Goal: Task Accomplishment & Management: Manage account settings

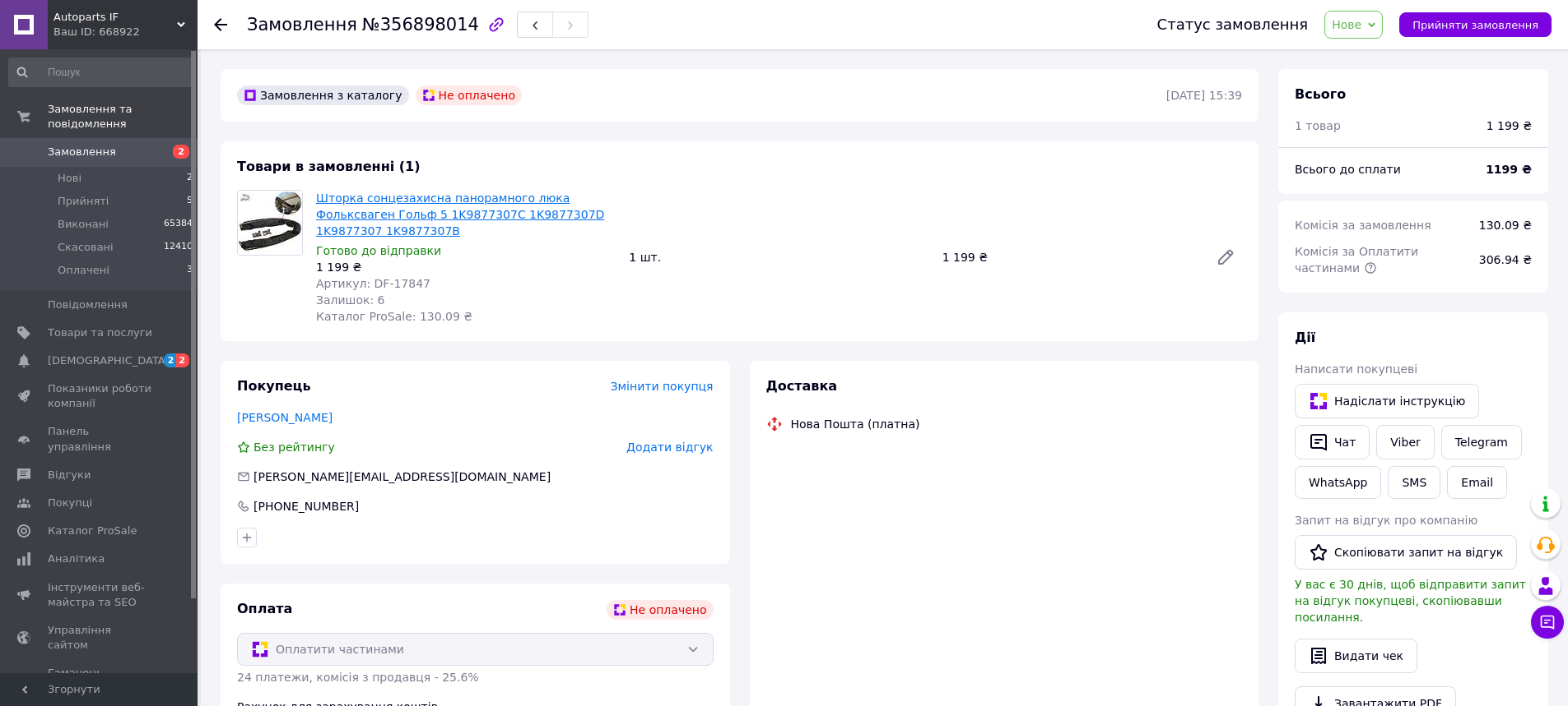
click at [338, 219] on link "Шторка сонцезахисна панорамного люка Фольксваген Гольф 5 1K9877307C 1K9877307D …" at bounding box center [460, 214] width 288 height 46
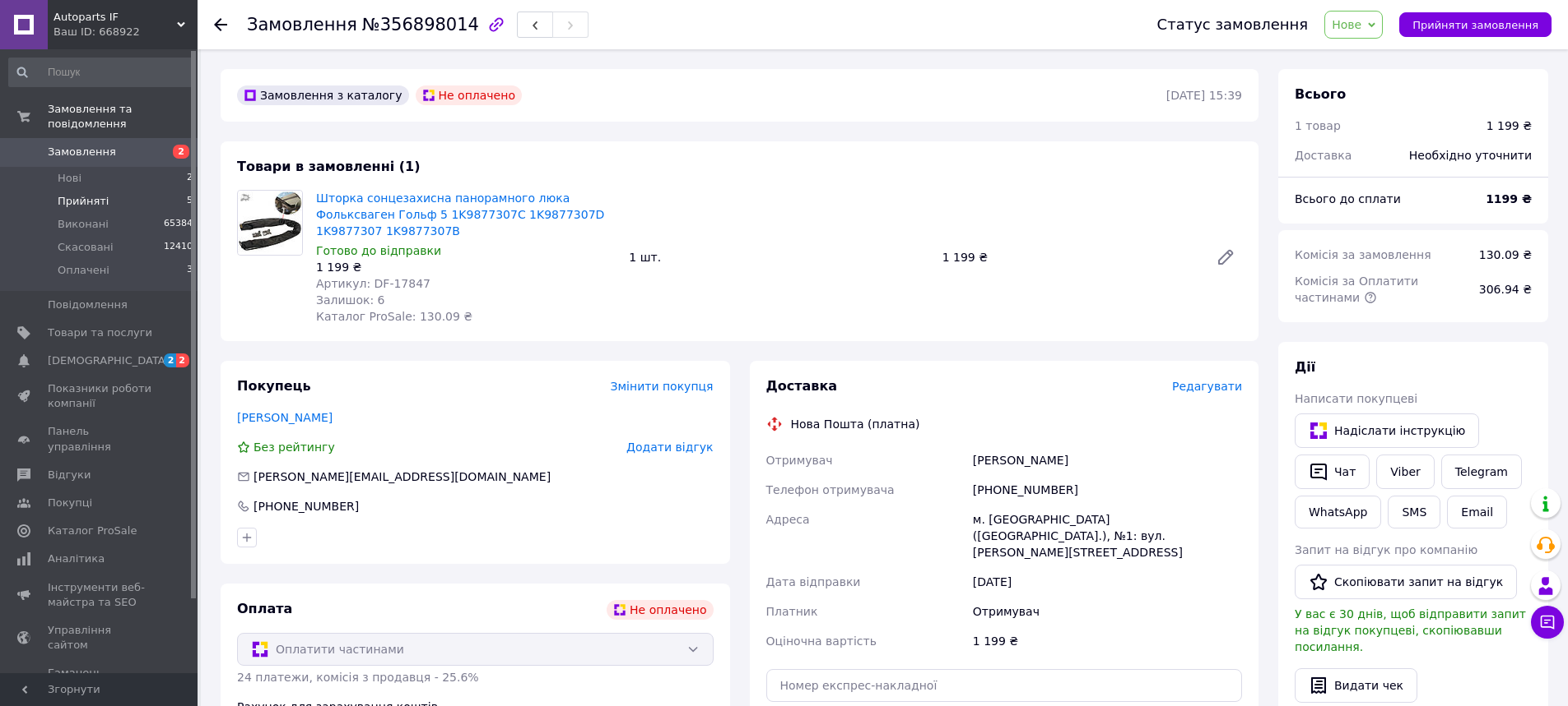
click at [88, 196] on span "Прийняті" at bounding box center [82, 201] width 51 height 15
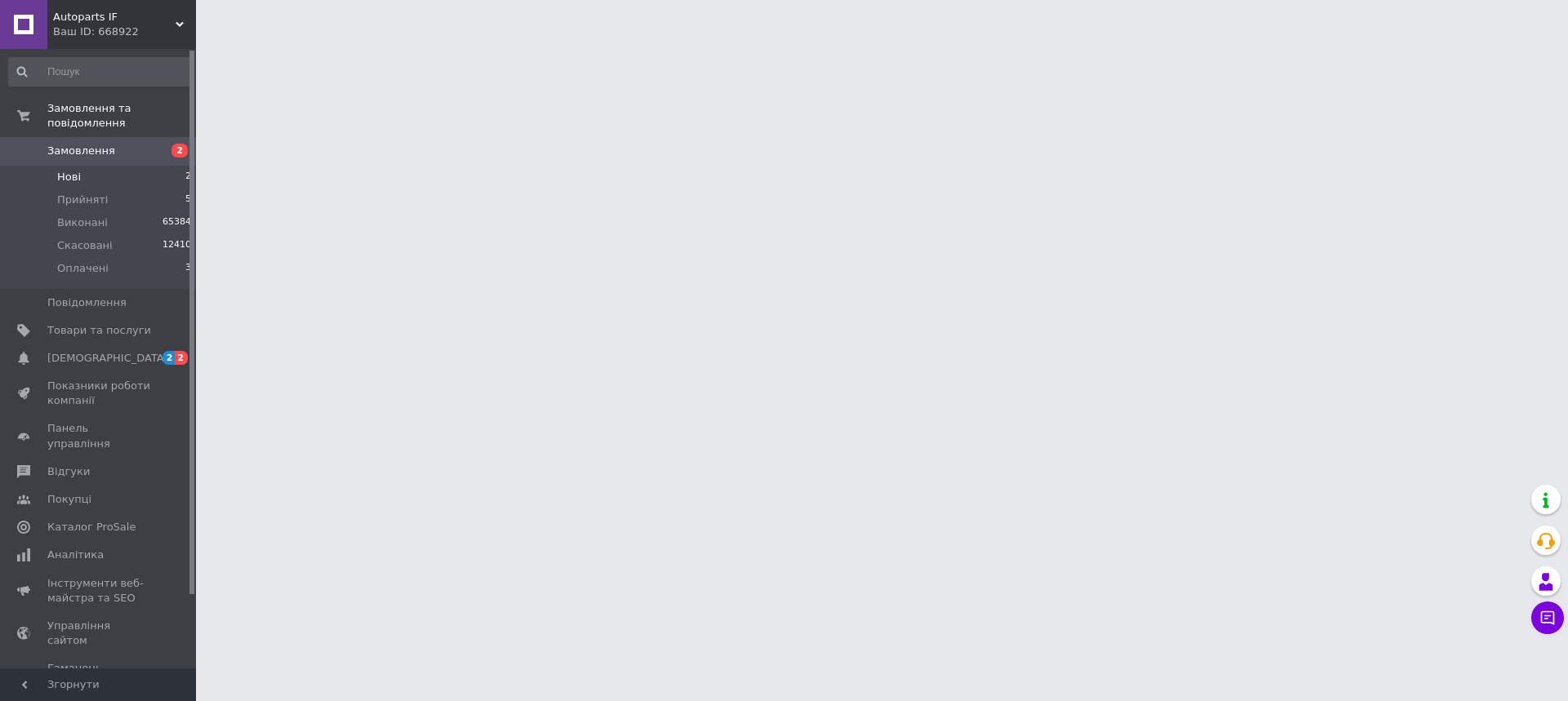
click at [70, 175] on span "Нові" at bounding box center [69, 176] width 24 height 15
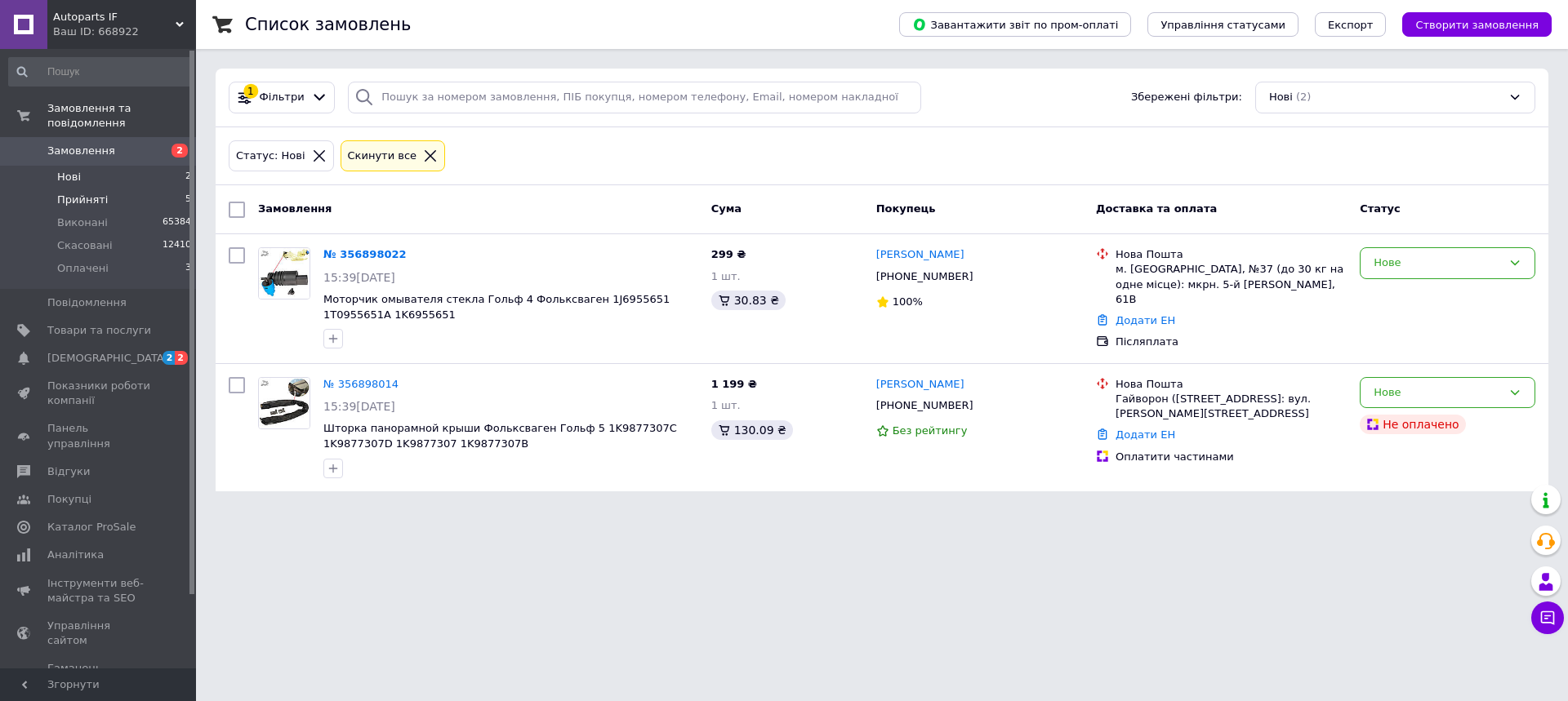
click at [108, 191] on li "Прийняті 5" at bounding box center [101, 199] width 201 height 23
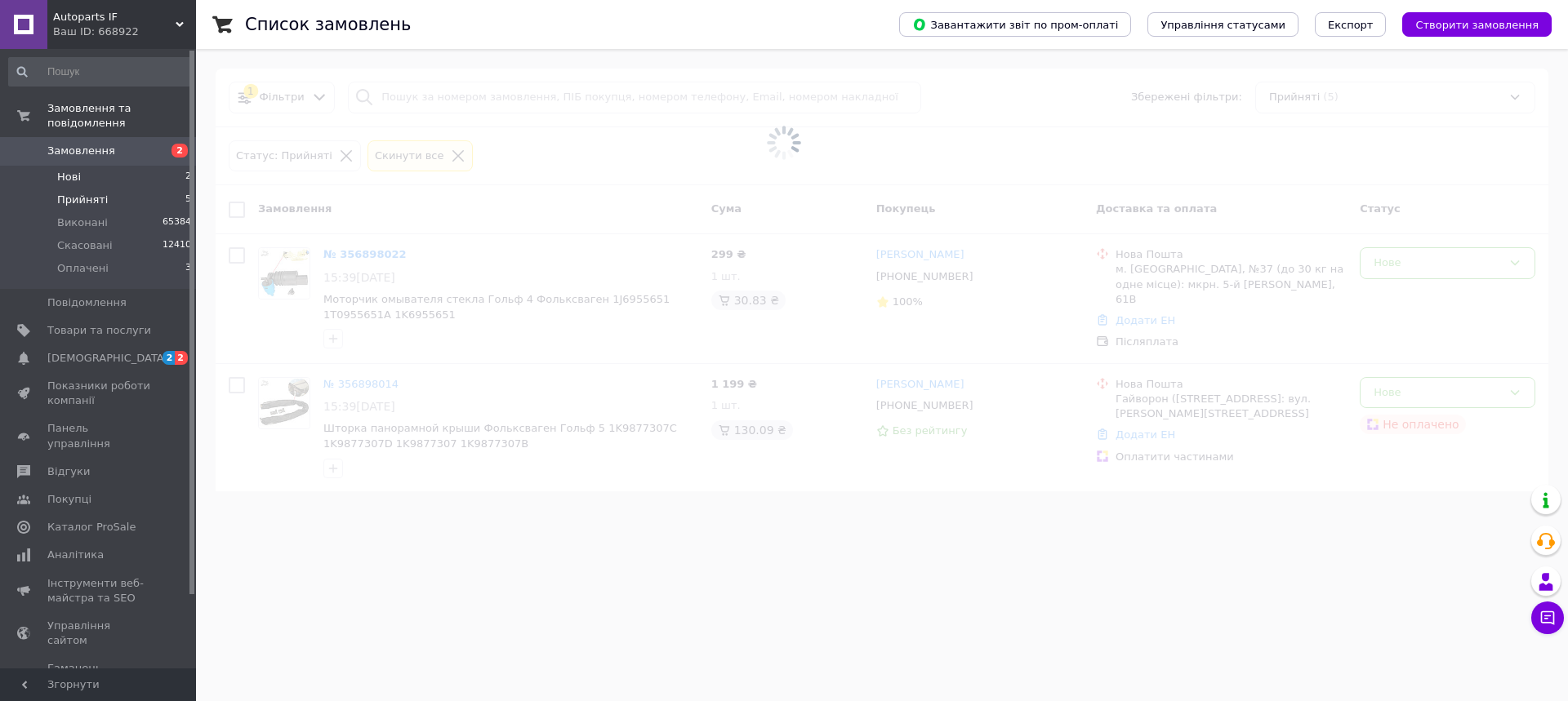
click at [116, 178] on li "Нові 2" at bounding box center [101, 176] width 201 height 23
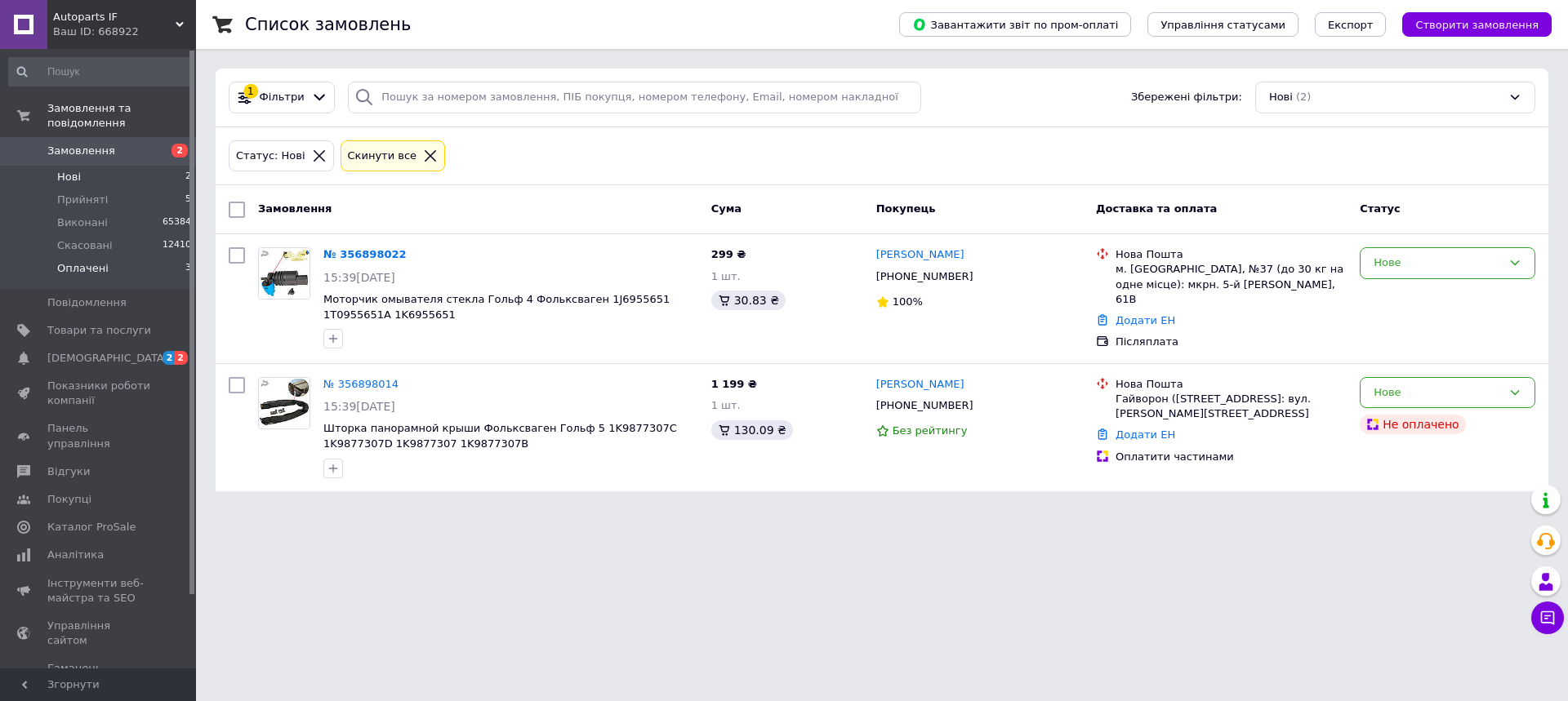
click at [88, 275] on span "Оплачені" at bounding box center [83, 268] width 51 height 15
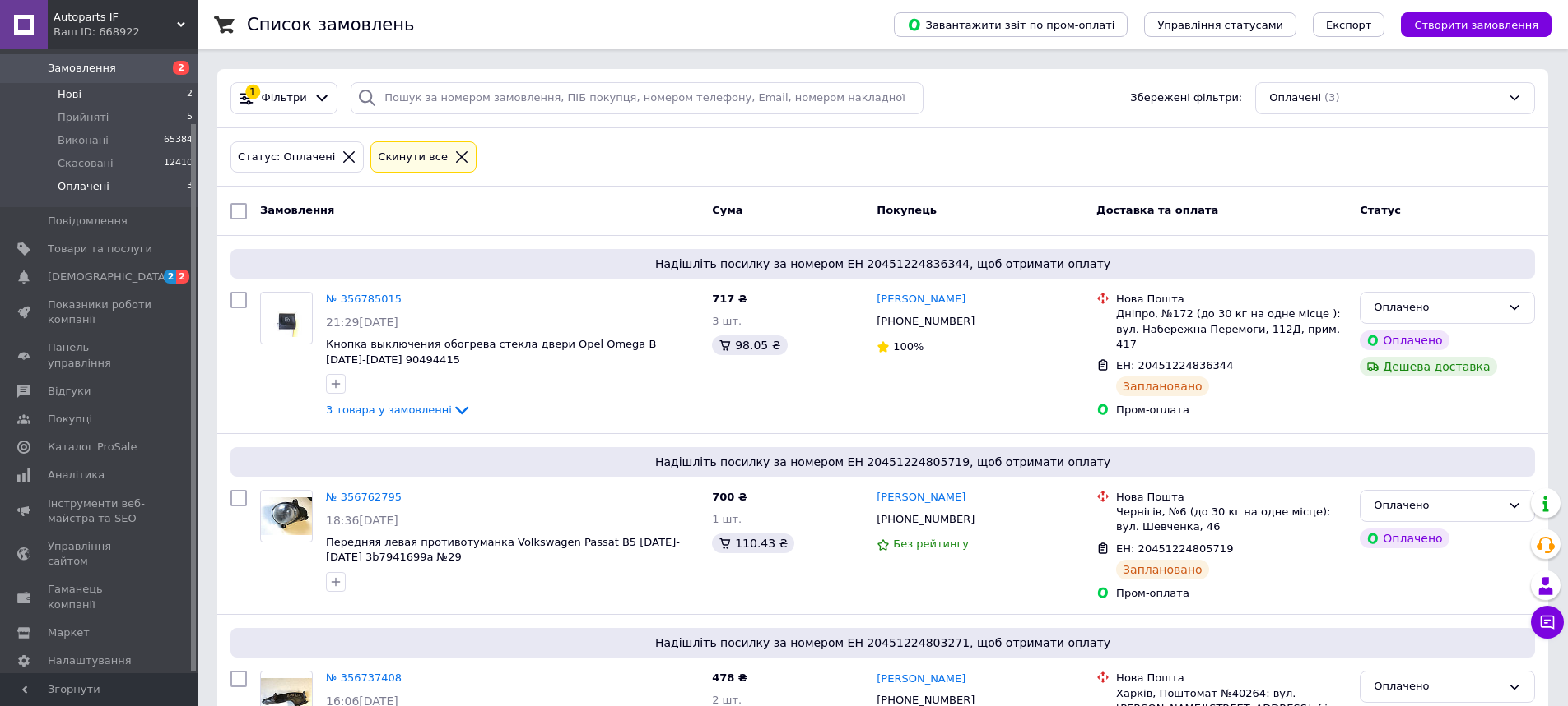
click at [111, 104] on li "Нові 2" at bounding box center [101, 94] width 203 height 23
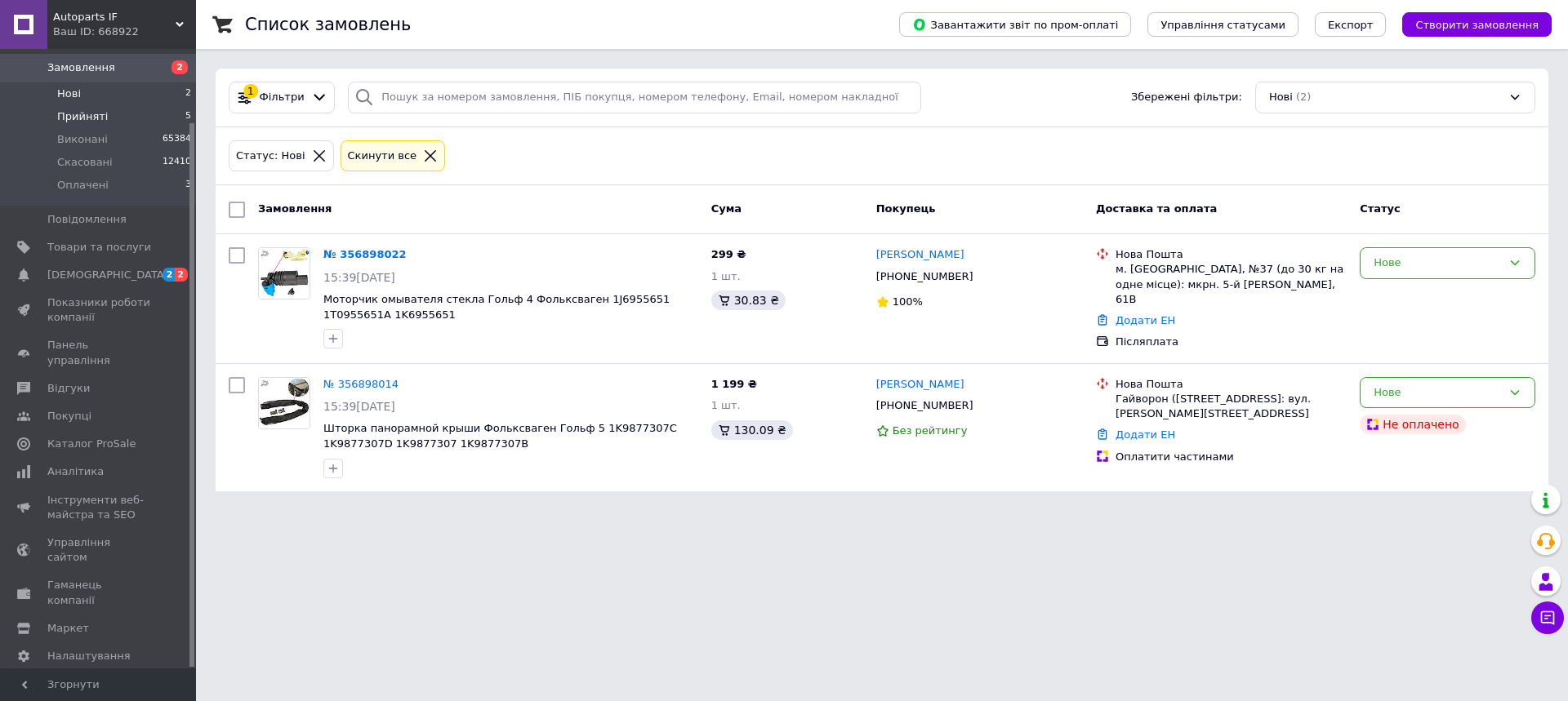
click at [83, 112] on span "Прийняті" at bounding box center [82, 116] width 50 height 15
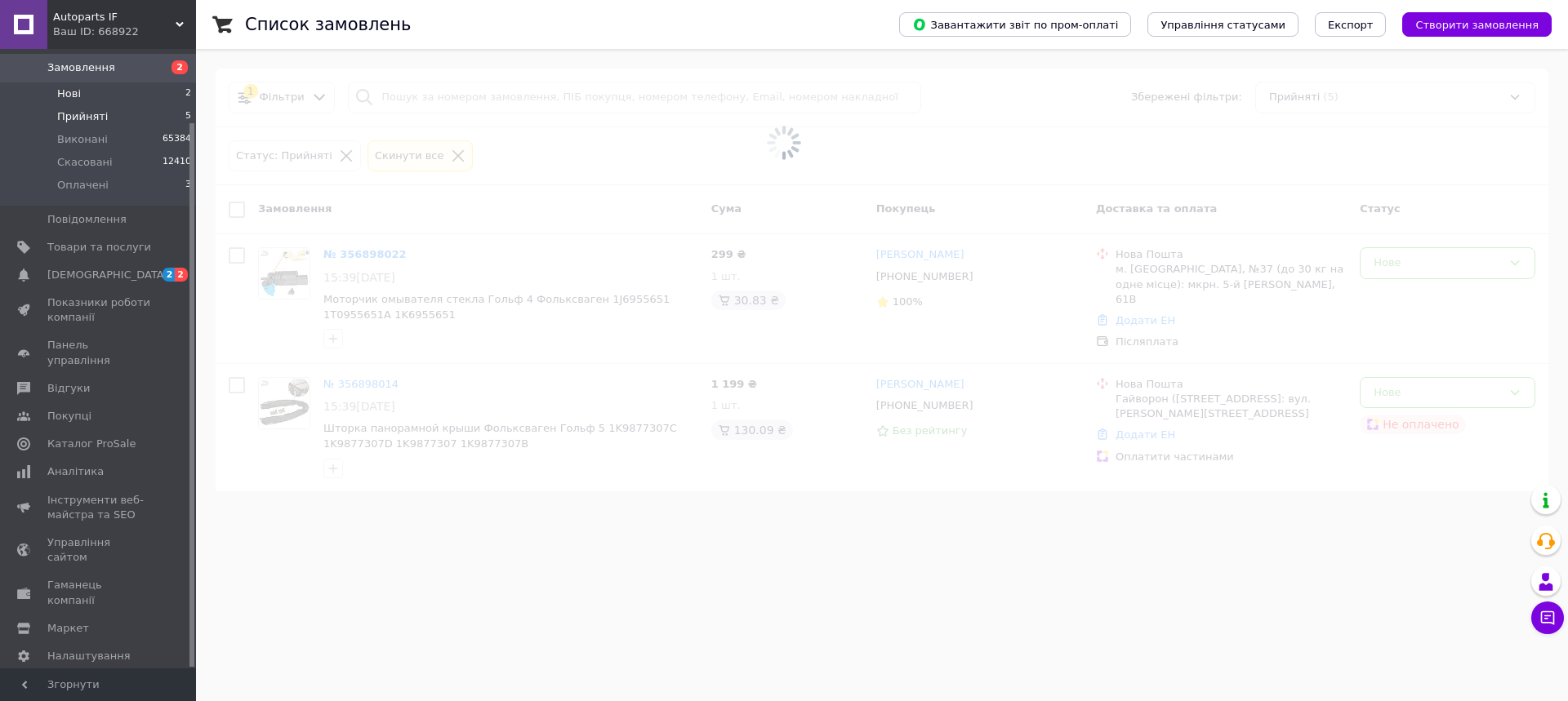
click at [83, 96] on li "Нові 2" at bounding box center [101, 94] width 201 height 23
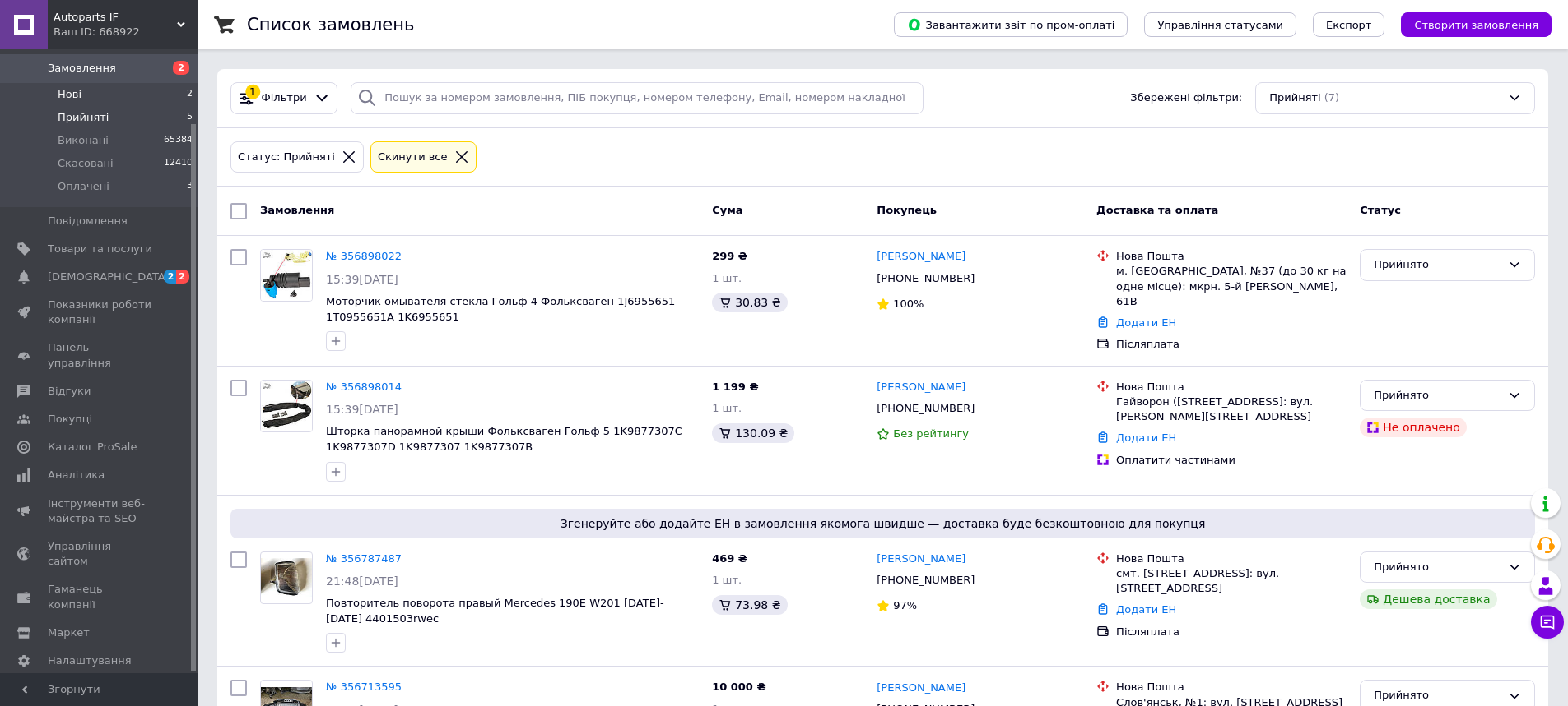
click at [83, 96] on li "Нові 2" at bounding box center [101, 94] width 203 height 23
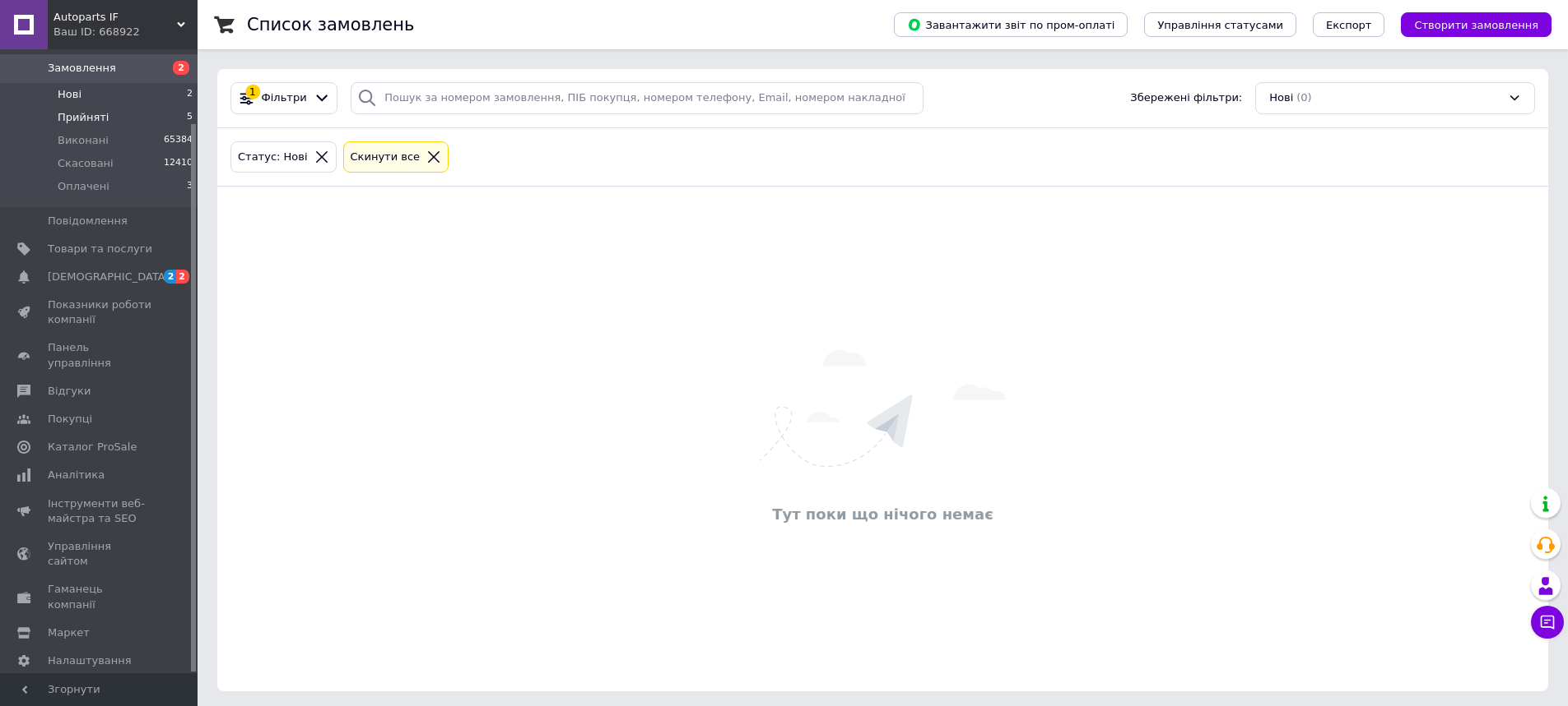
click at [85, 121] on span "Прийняті" at bounding box center [82, 117] width 51 height 15
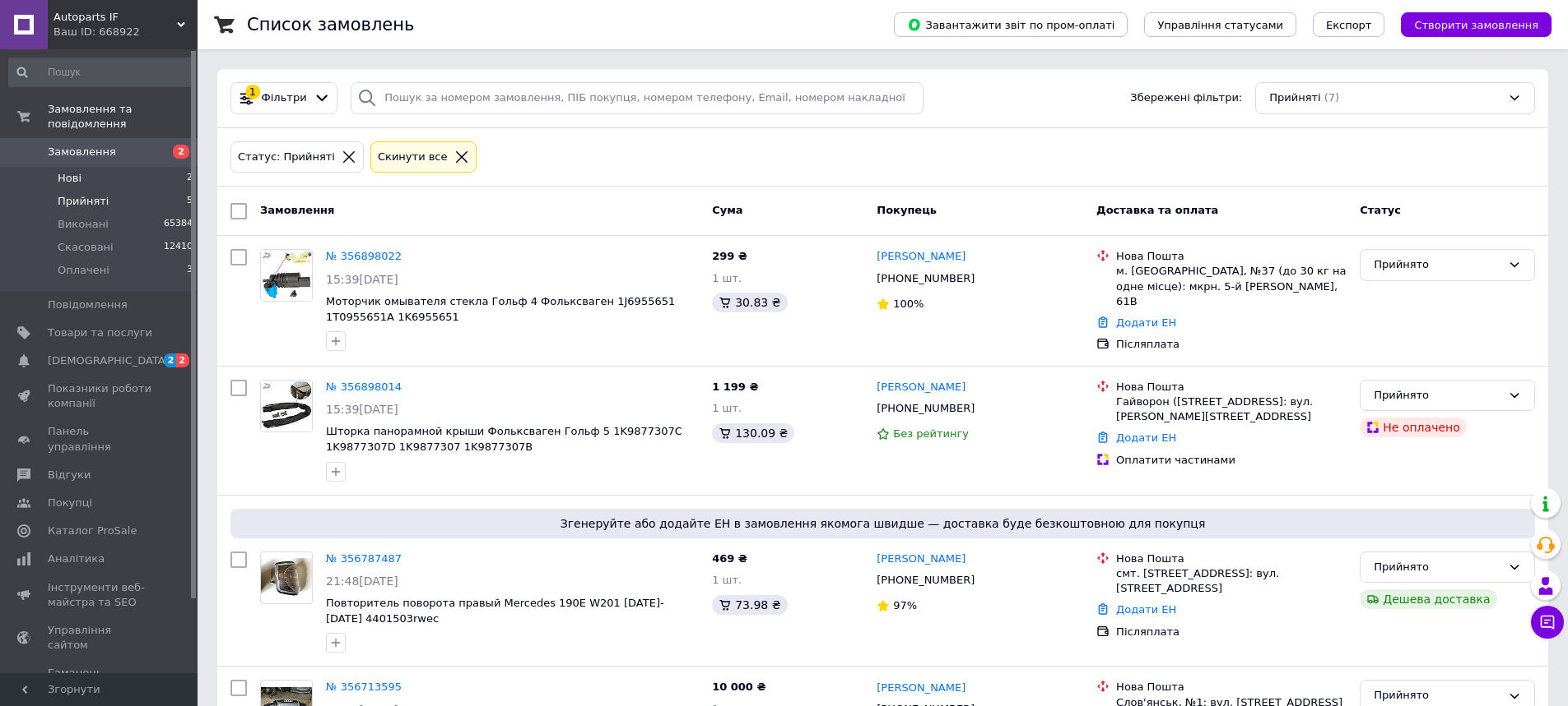
click at [100, 184] on li "Нові 2" at bounding box center [101, 178] width 203 height 23
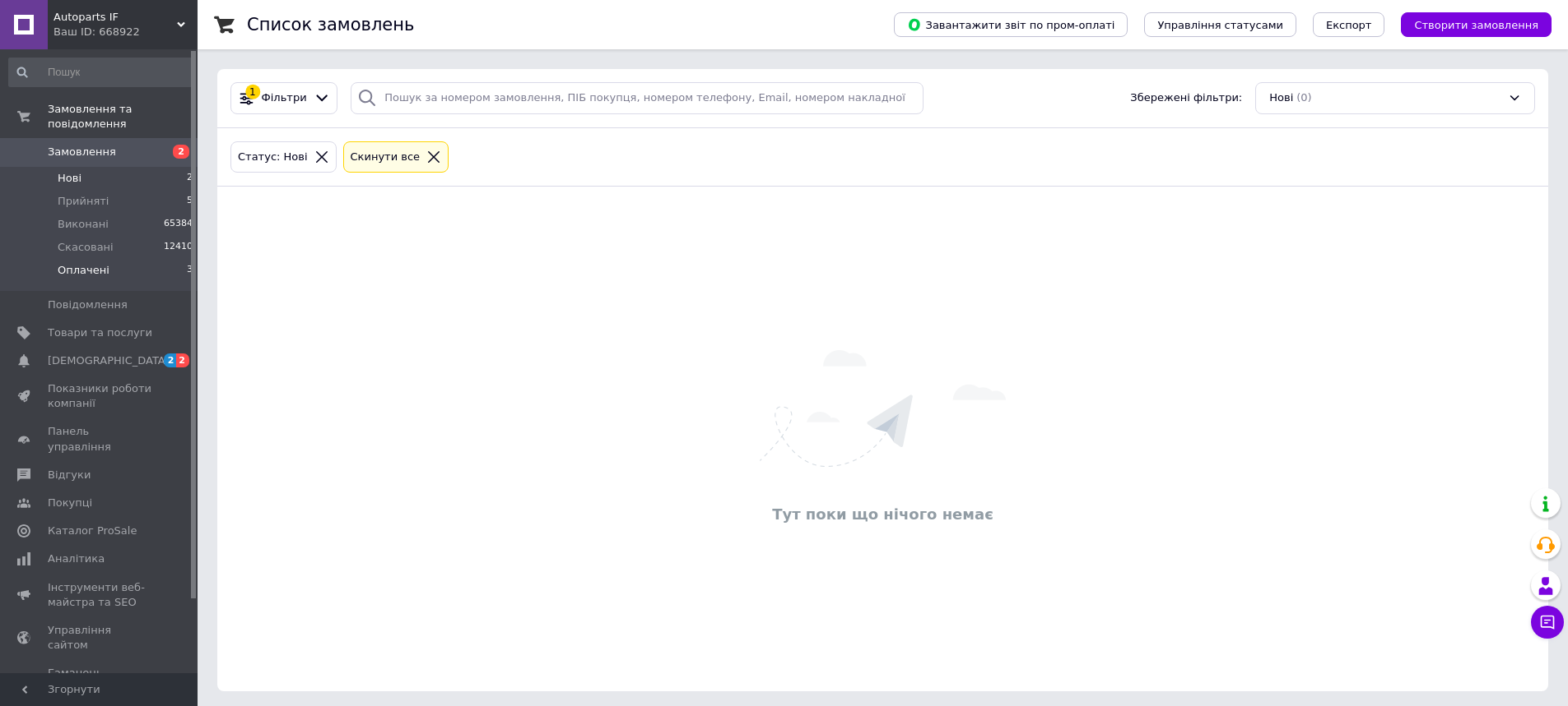
click at [88, 282] on li "Оплачені 3" at bounding box center [101, 274] width 203 height 31
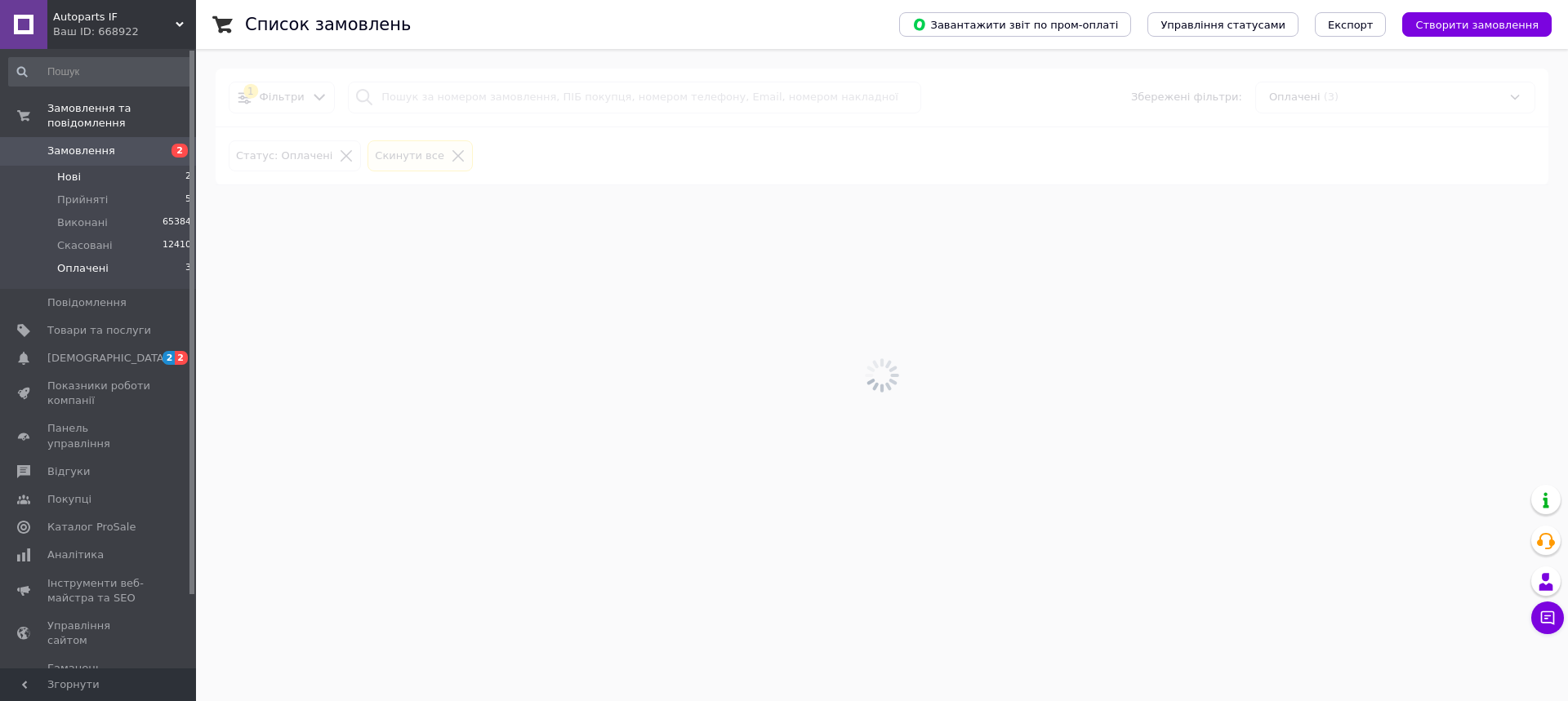
click at [89, 177] on li "Нові 2" at bounding box center [101, 176] width 201 height 23
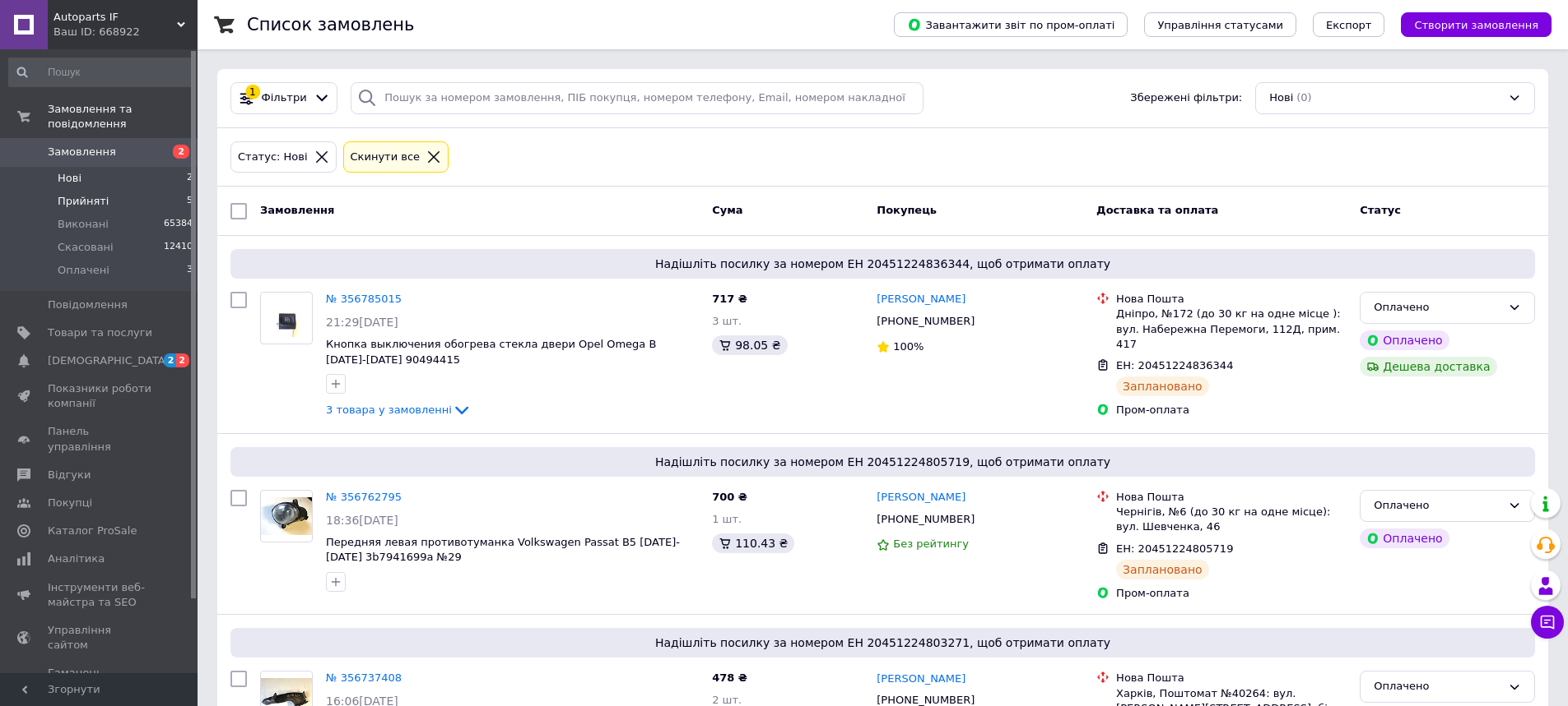
click at [97, 201] on span "Прийняті" at bounding box center [82, 201] width 51 height 15
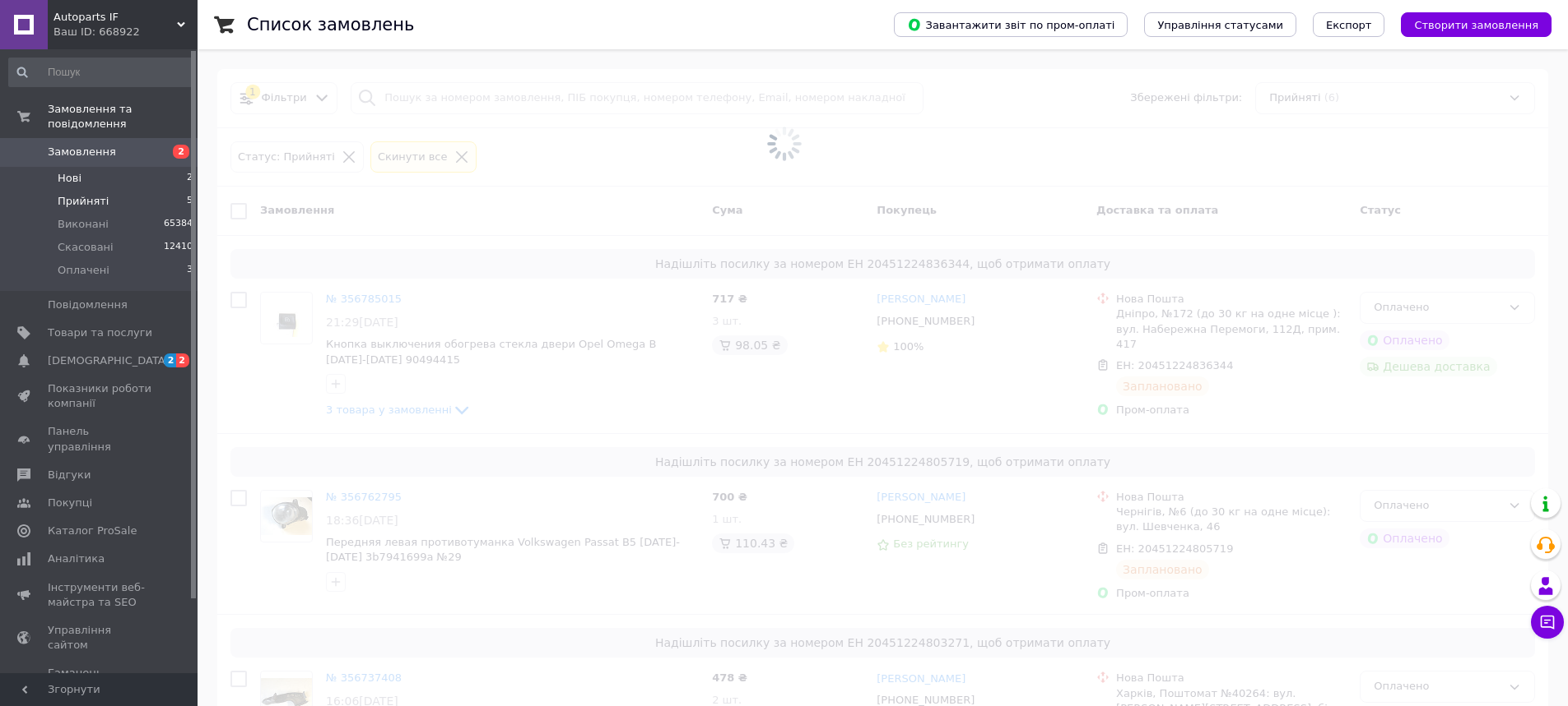
click at [86, 173] on li "Нові 2" at bounding box center [101, 178] width 203 height 23
click at [85, 177] on li "Нові 2" at bounding box center [101, 178] width 203 height 23
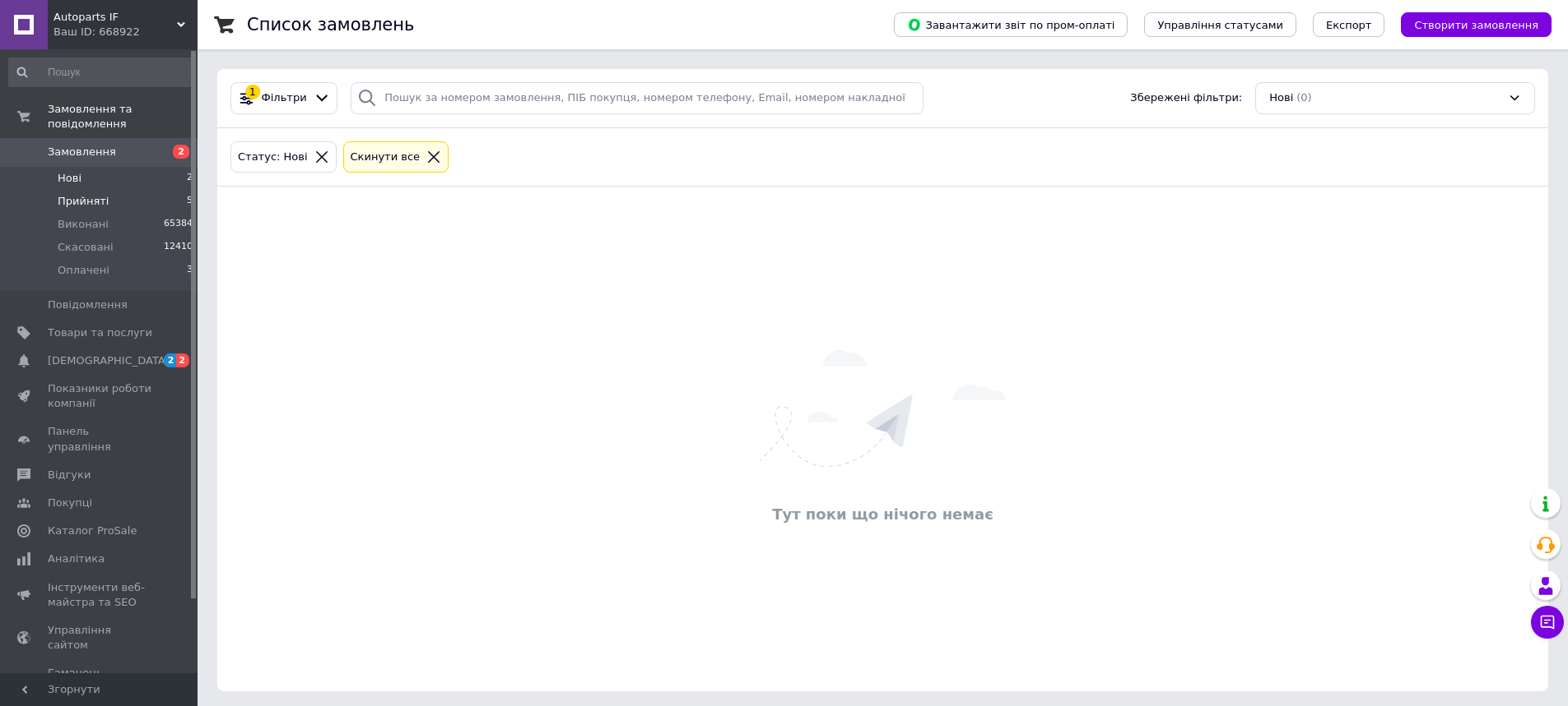
click at [88, 204] on span "Прийняті" at bounding box center [82, 201] width 51 height 15
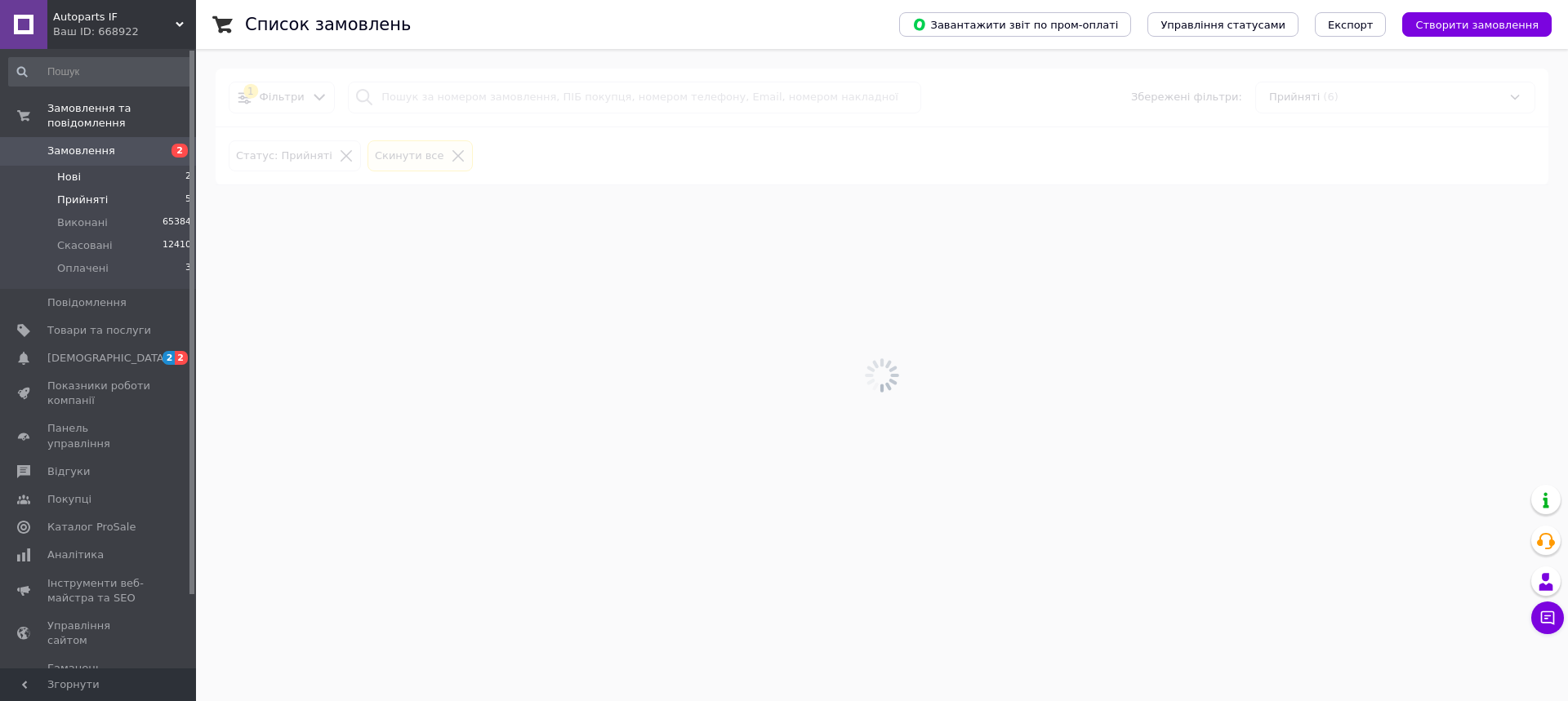
click at [81, 177] on li "Нові 2" at bounding box center [101, 176] width 201 height 23
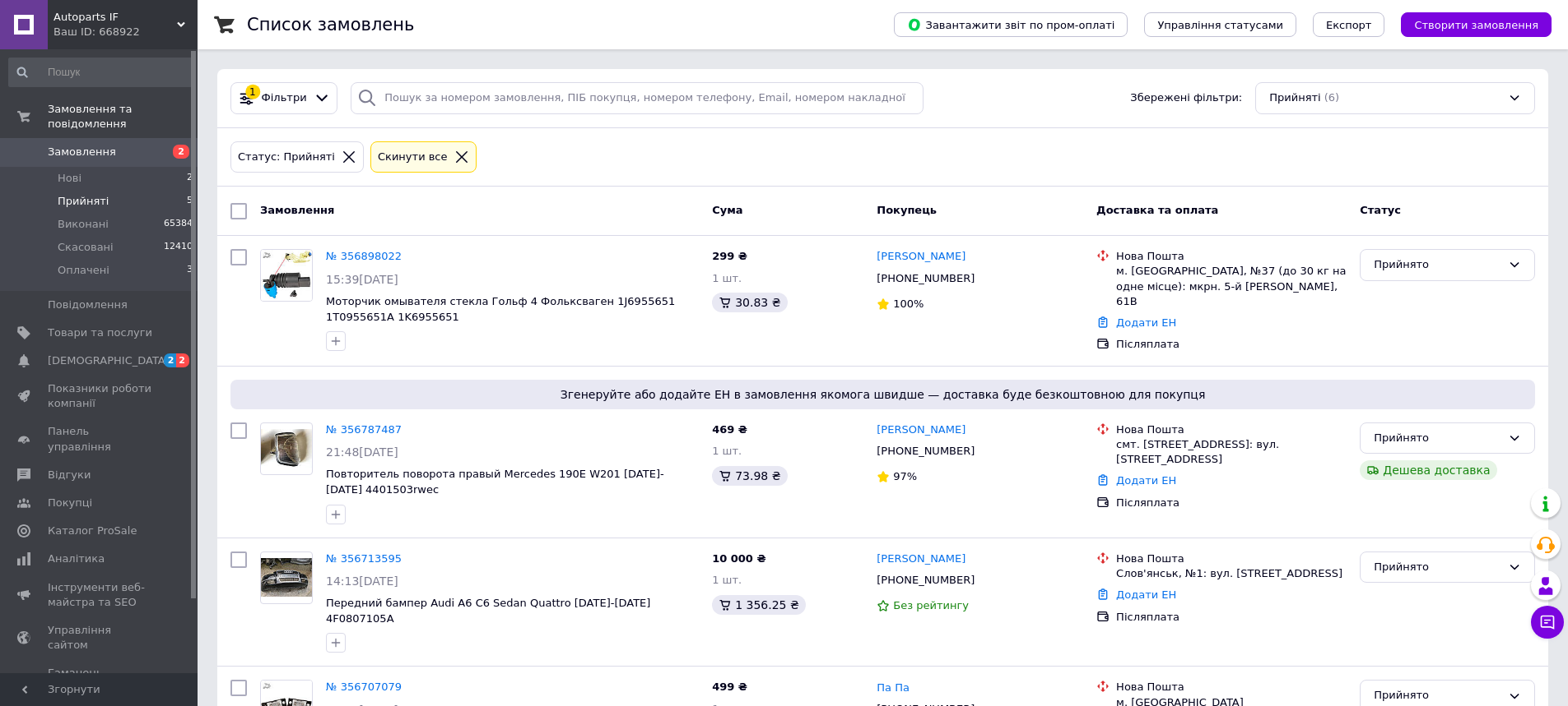
click at [78, 197] on span "Прийняті" at bounding box center [82, 201] width 51 height 15
click at [85, 181] on li "Нові 2" at bounding box center [101, 178] width 203 height 23
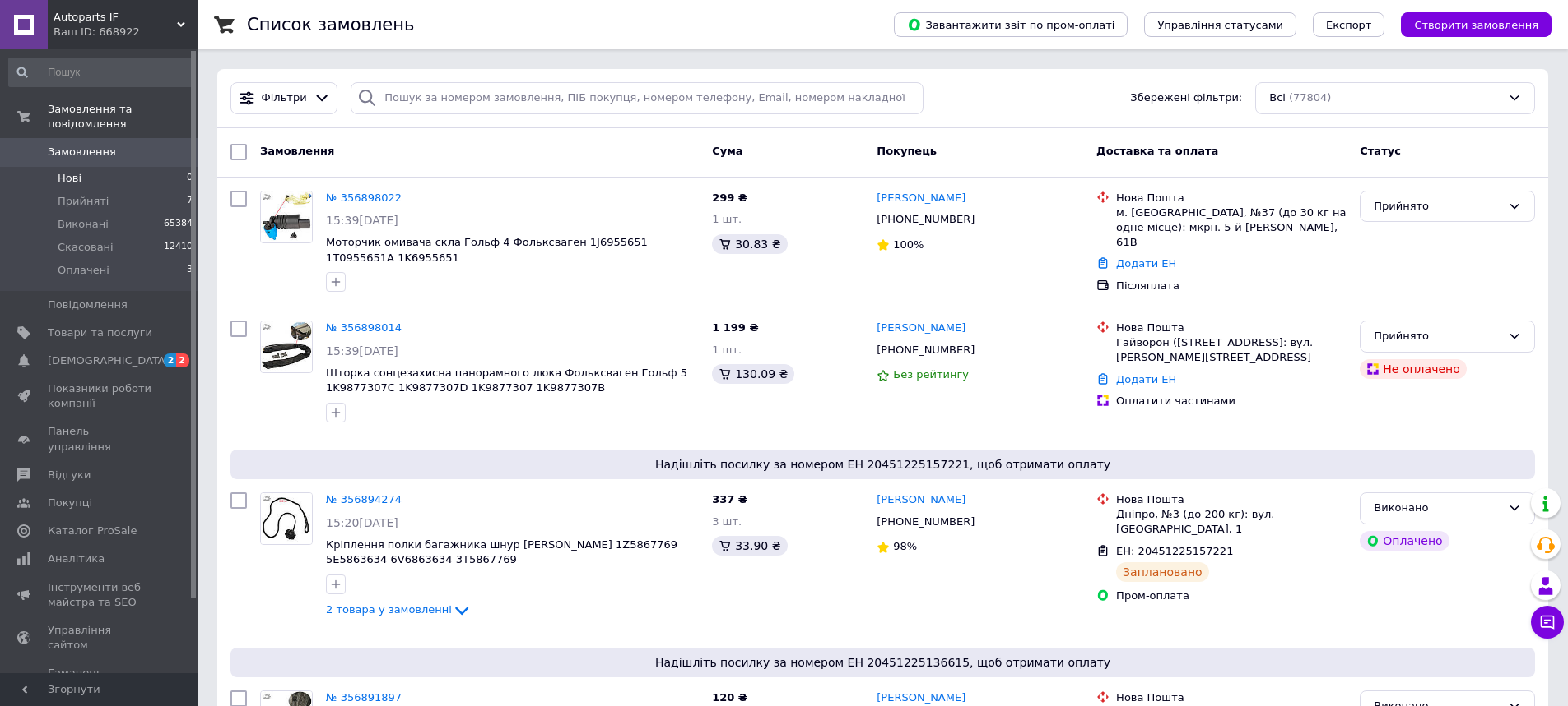
click at [88, 174] on li "Нові 0" at bounding box center [101, 178] width 203 height 23
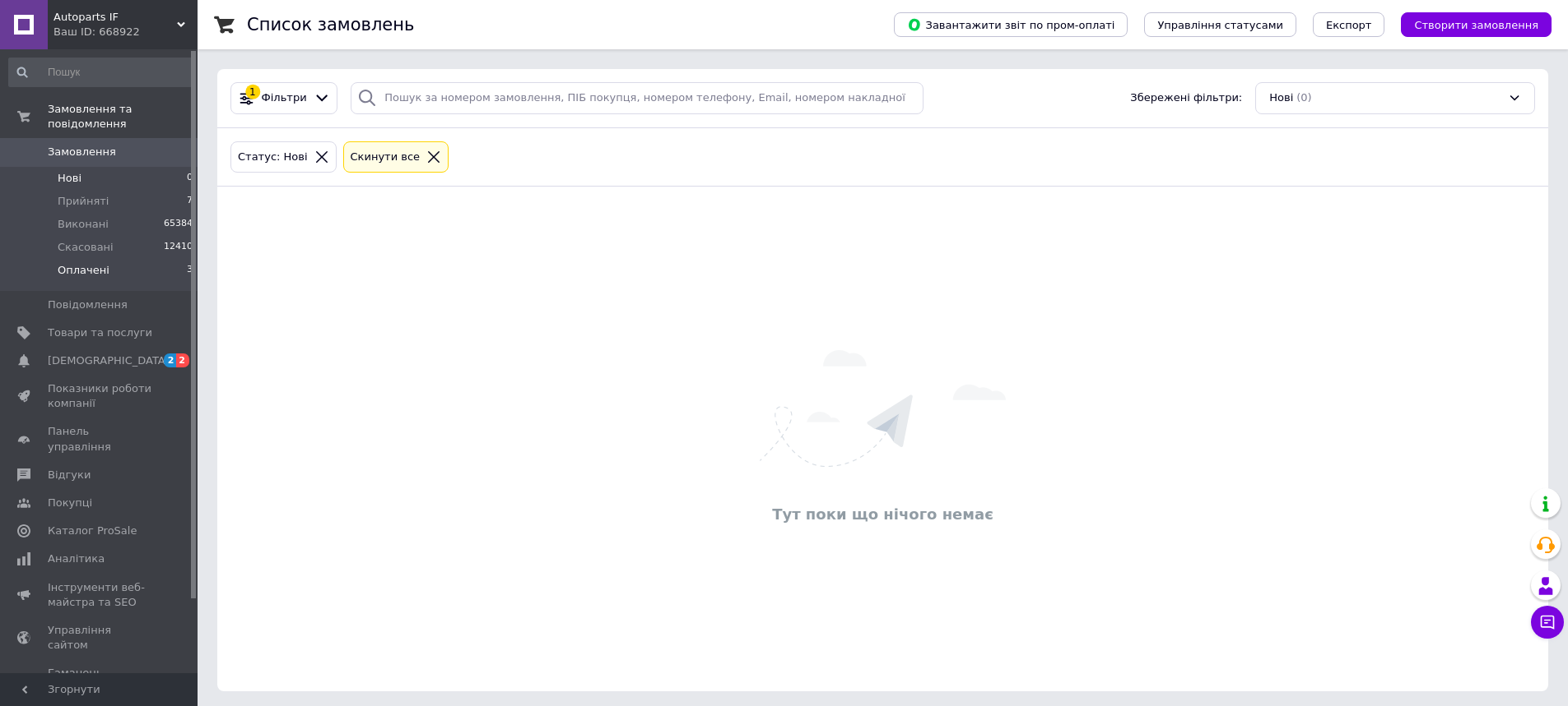
click at [94, 278] on span "Оплачені" at bounding box center [83, 270] width 52 height 15
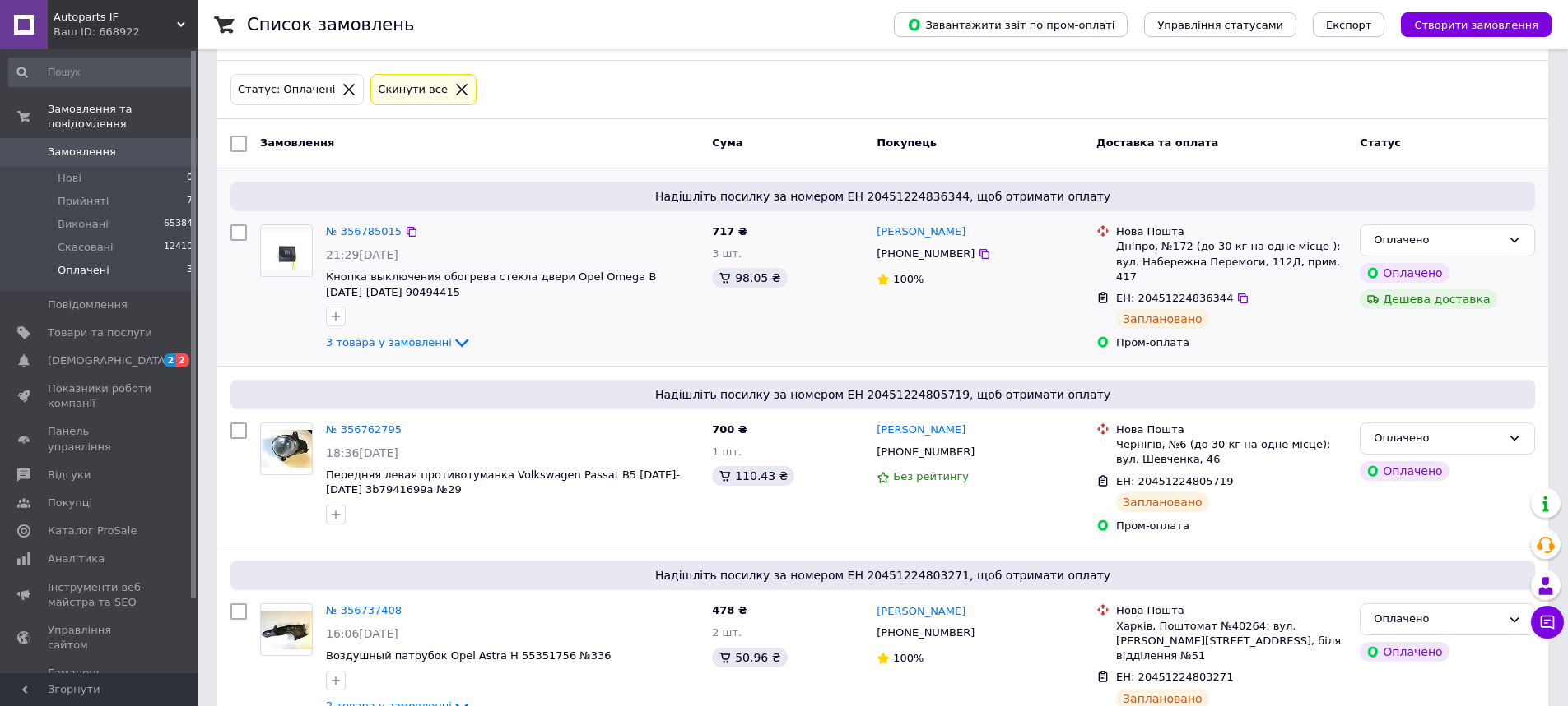
scroll to position [110, 0]
